Goal: Navigation & Orientation: Go to known website

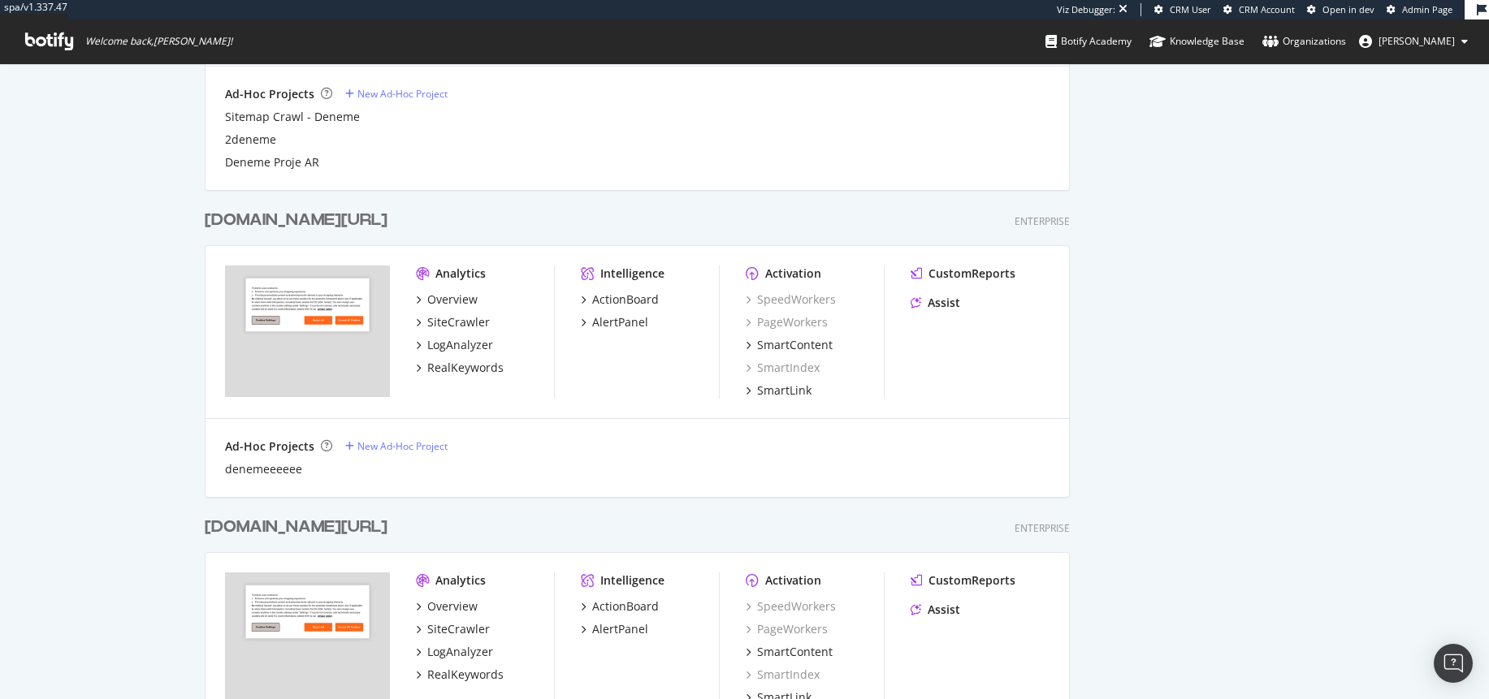
scroll to position [682, 0]
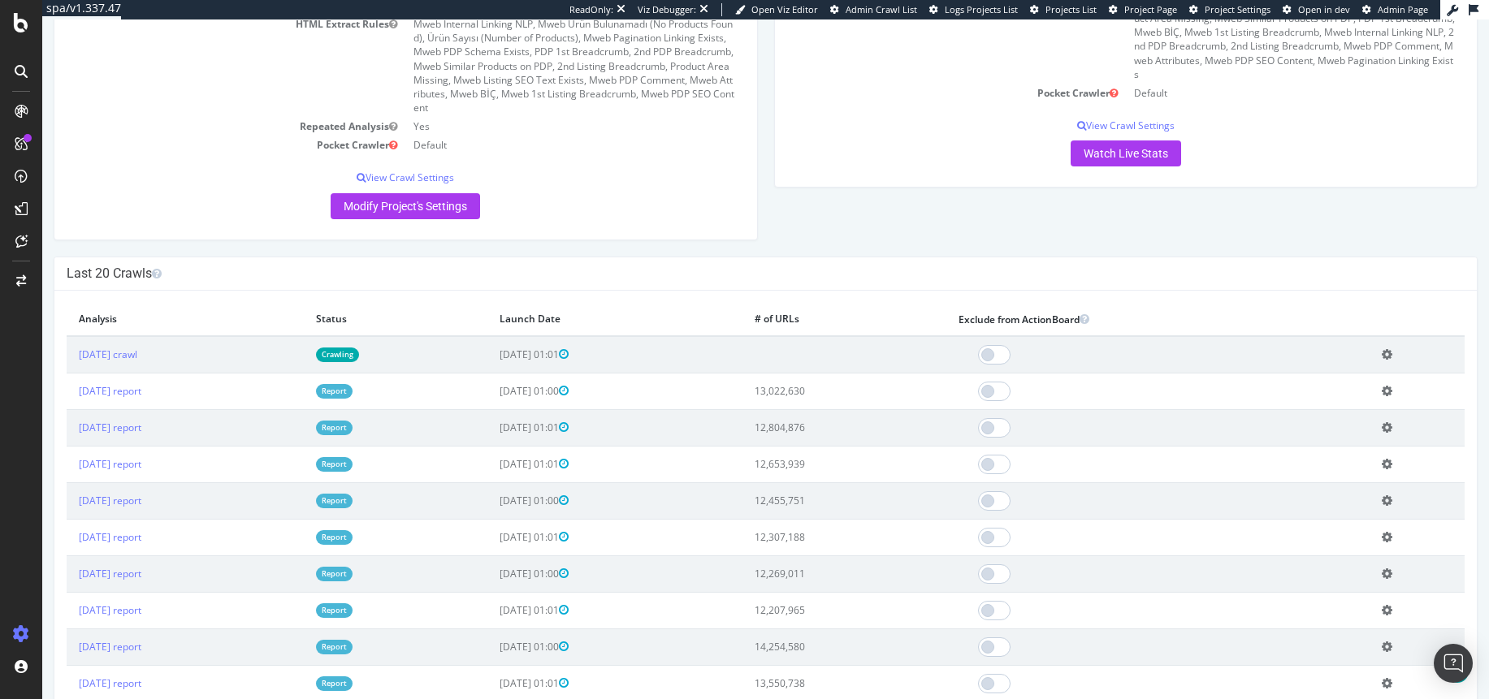
scroll to position [487, 0]
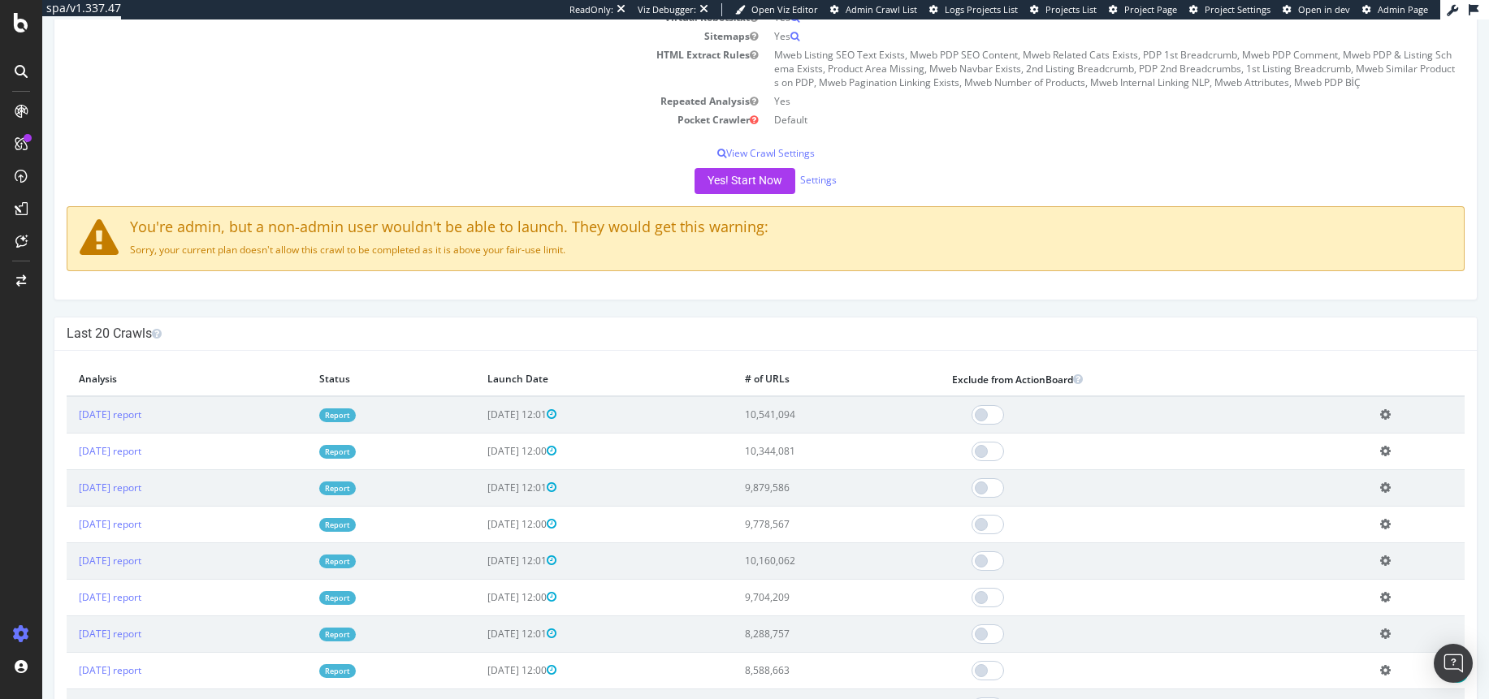
scroll to position [390, 0]
